Goal: Information Seeking & Learning: Learn about a topic

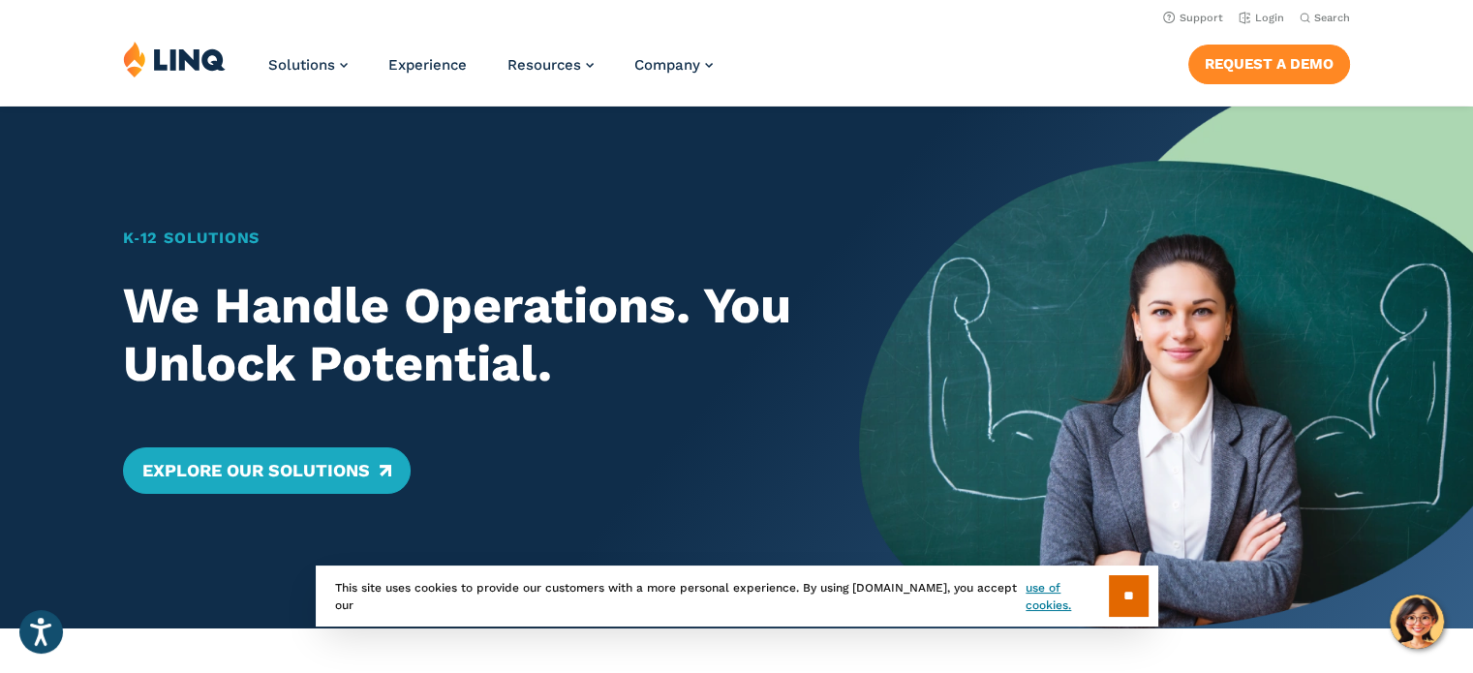
click at [1236, 53] on link "Request a Demo" at bounding box center [1269, 64] width 162 height 39
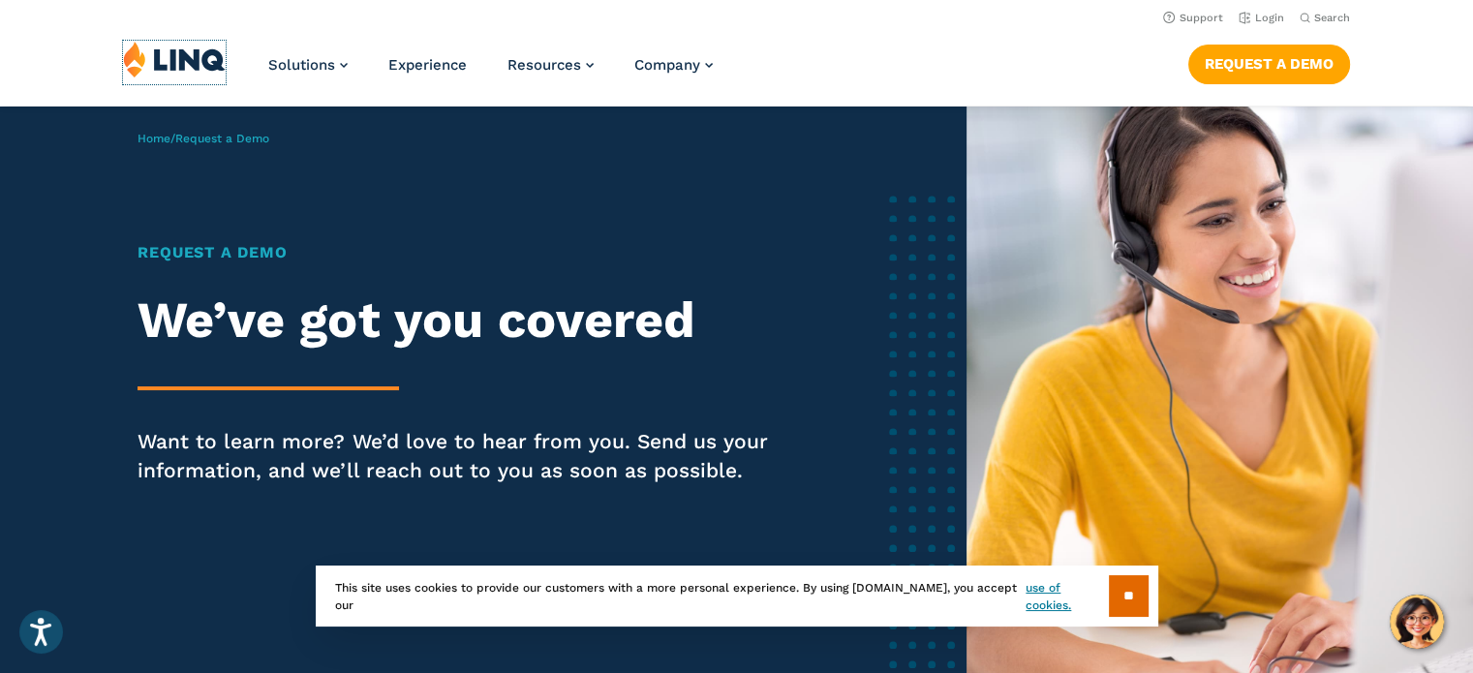
click at [194, 67] on img at bounding box center [174, 59] width 103 height 37
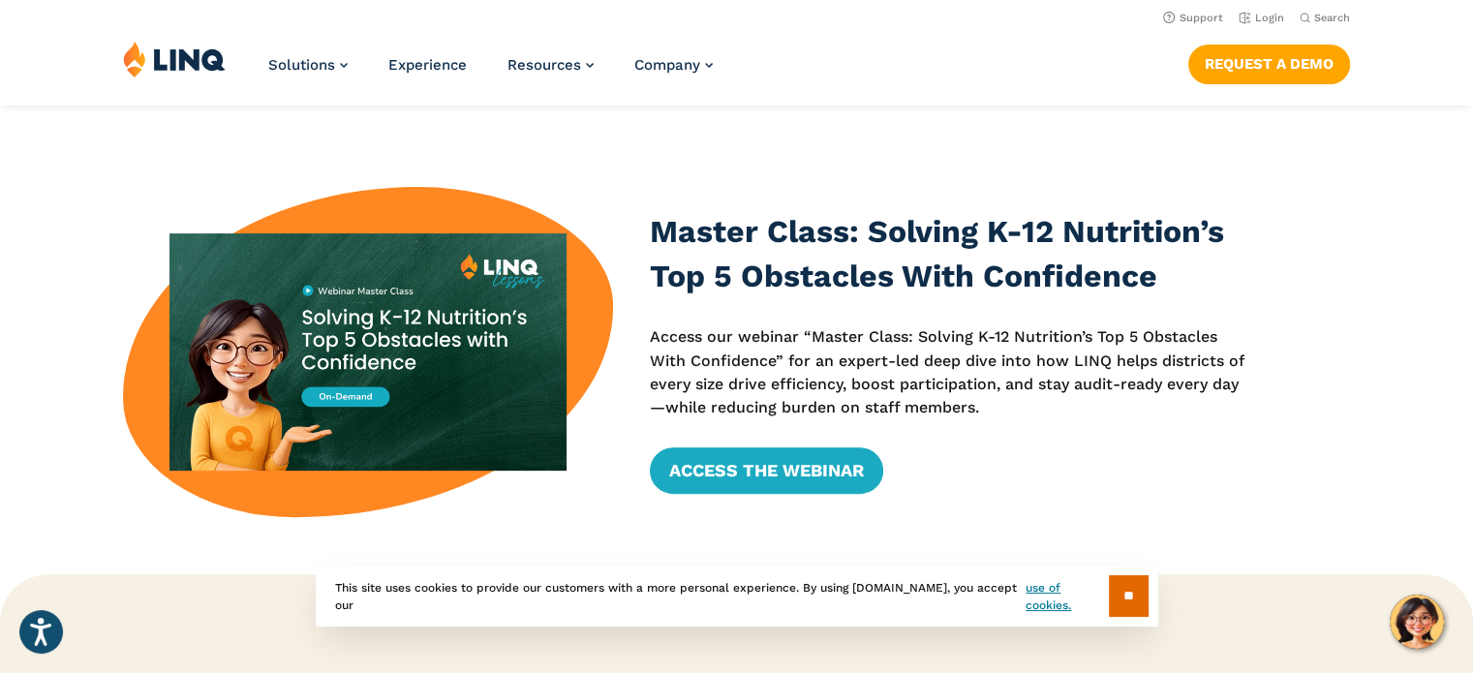
scroll to position [546, 0]
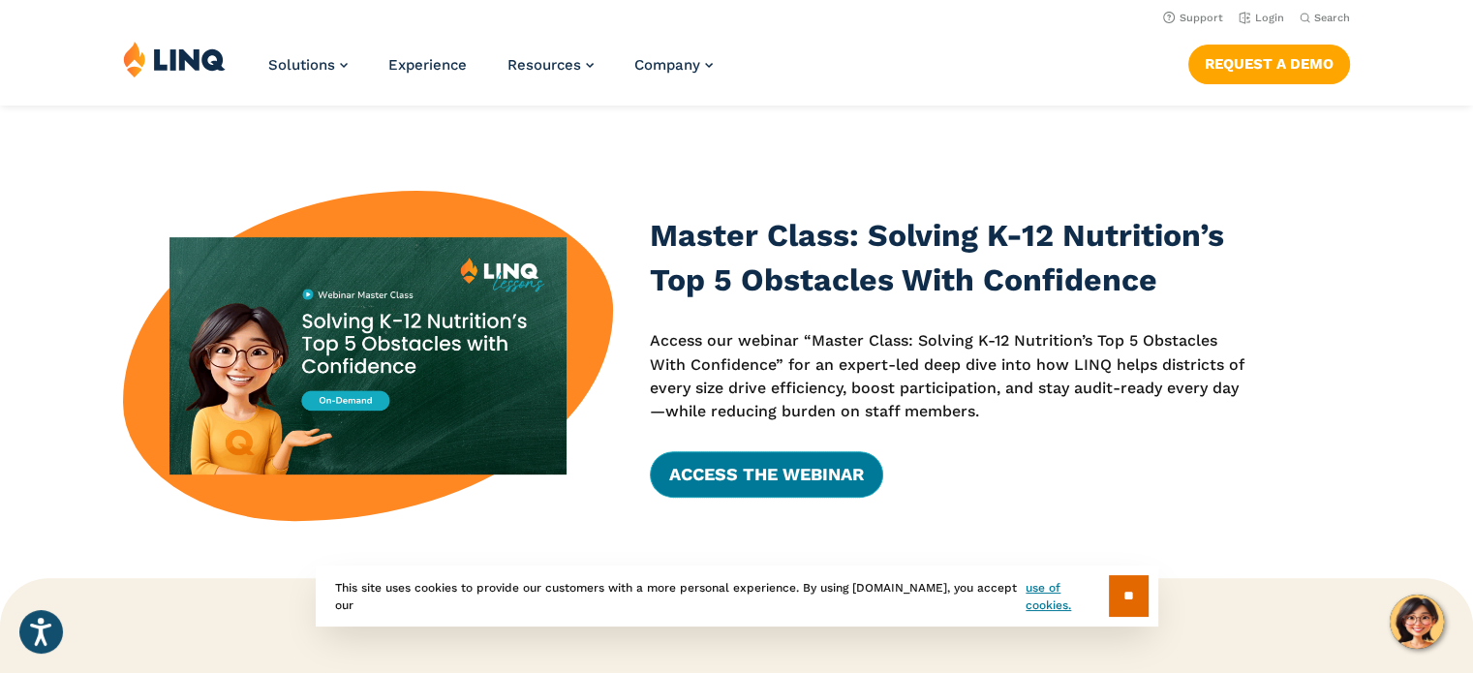
click at [749, 474] on link "Access the Webinar" at bounding box center [766, 474] width 233 height 46
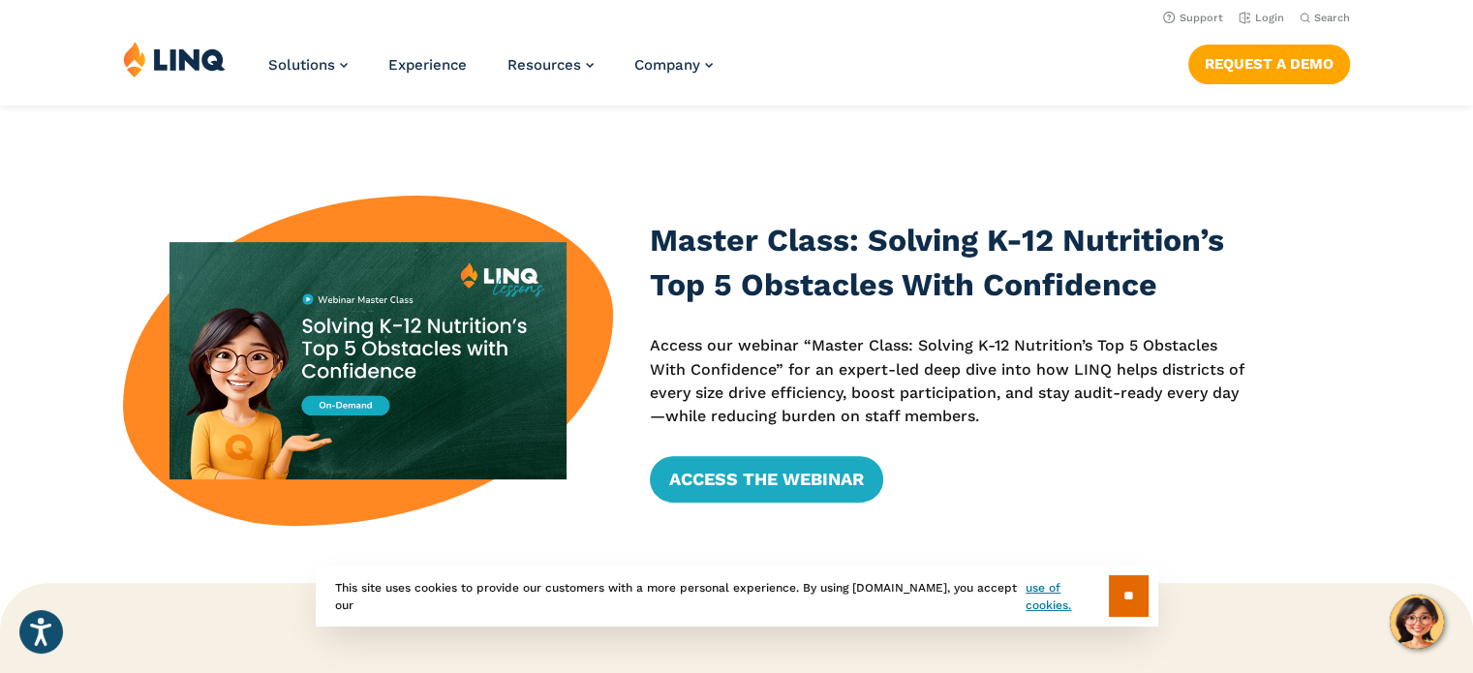
scroll to position [0, 0]
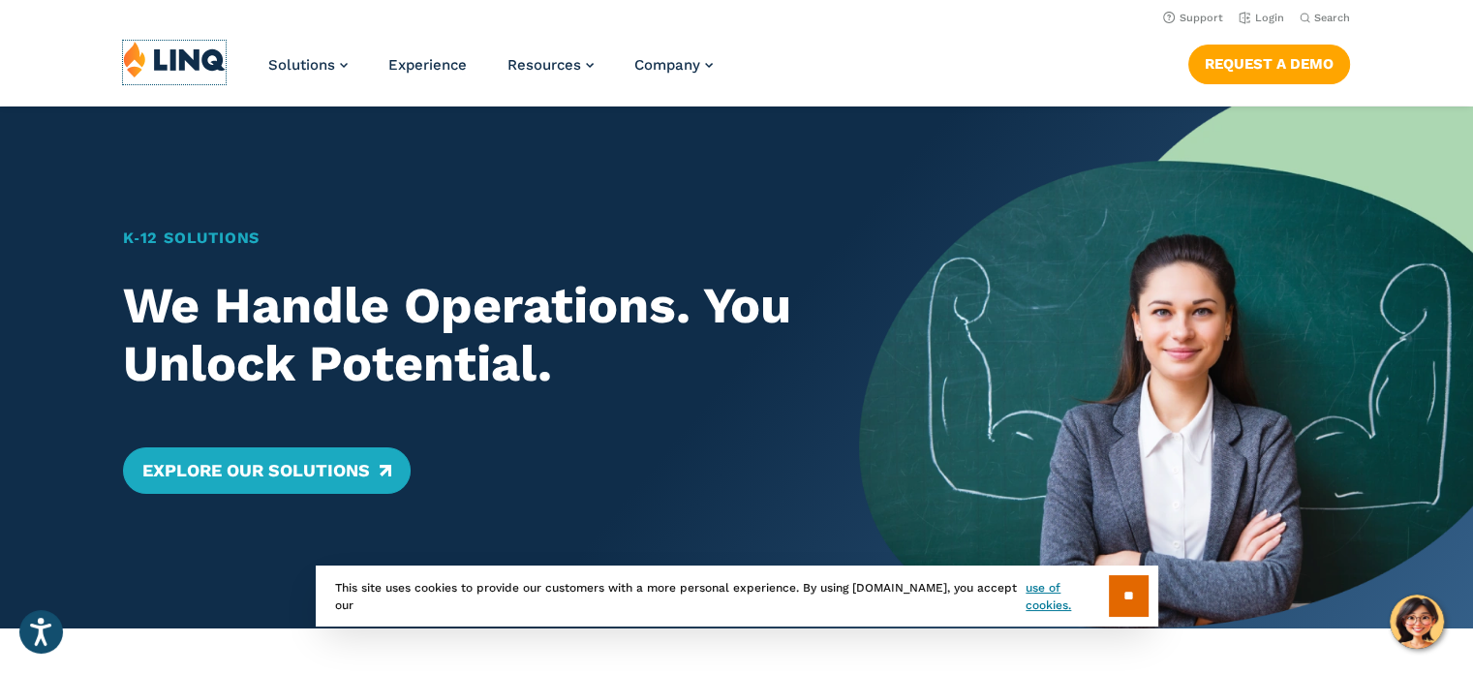
click at [192, 58] on img at bounding box center [174, 59] width 103 height 37
